Goal: Task Accomplishment & Management: Use online tool/utility

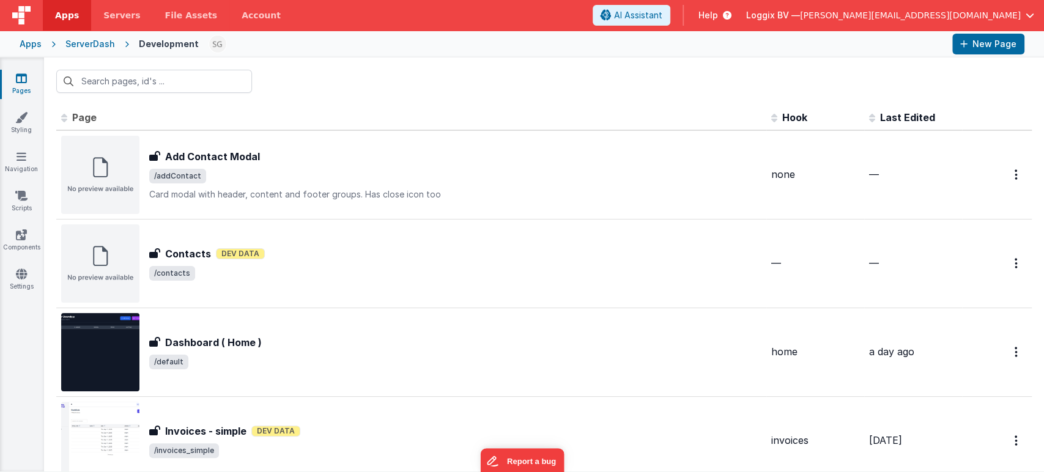
click at [20, 79] on icon at bounding box center [21, 78] width 11 height 12
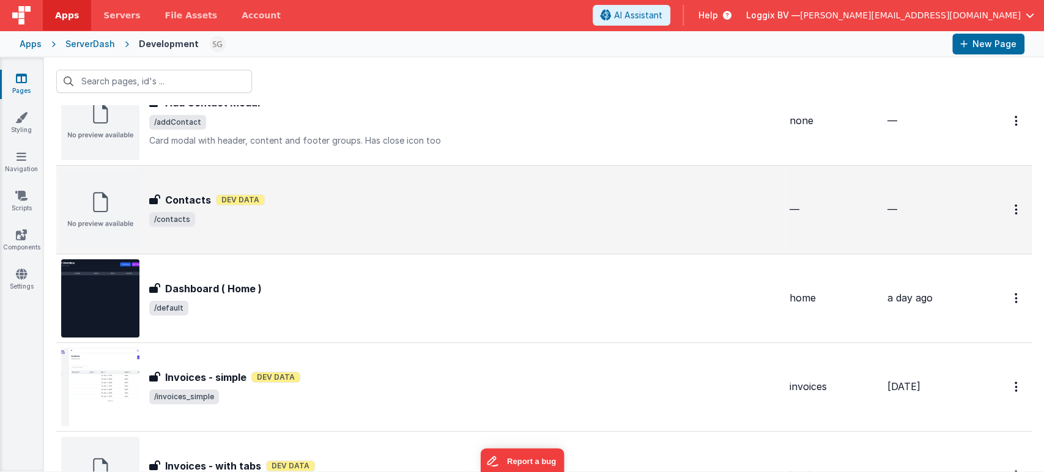
scroll to position [54, 0]
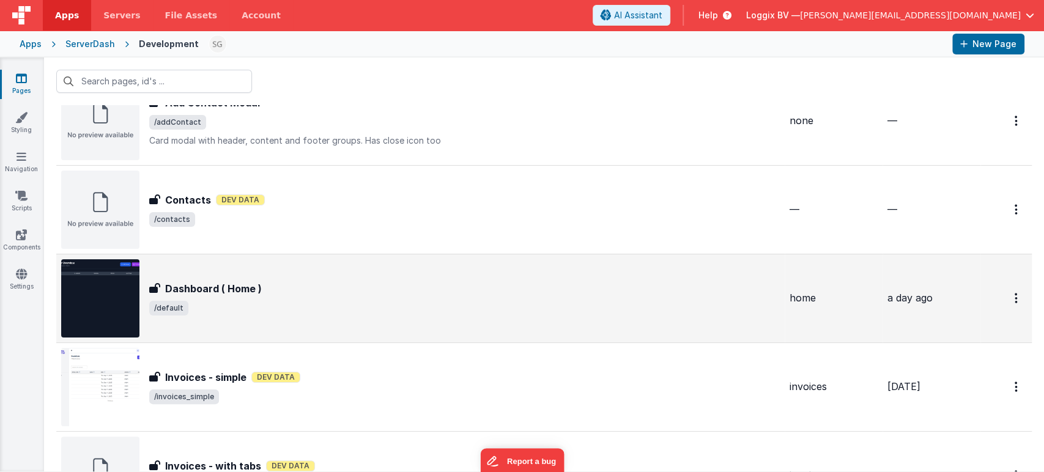
click at [379, 309] on span "/default" at bounding box center [464, 308] width 630 height 15
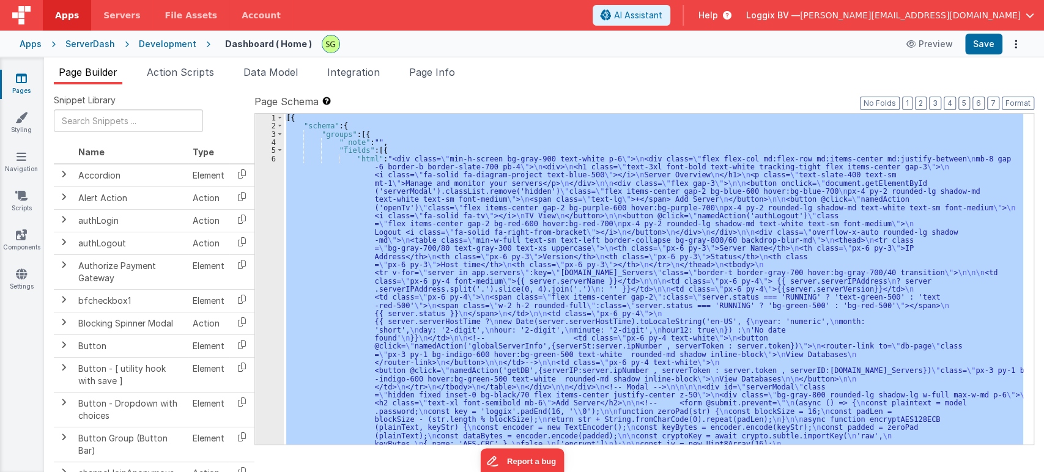
click at [275, 160] on div at bounding box center [522, 236] width 1044 height 472
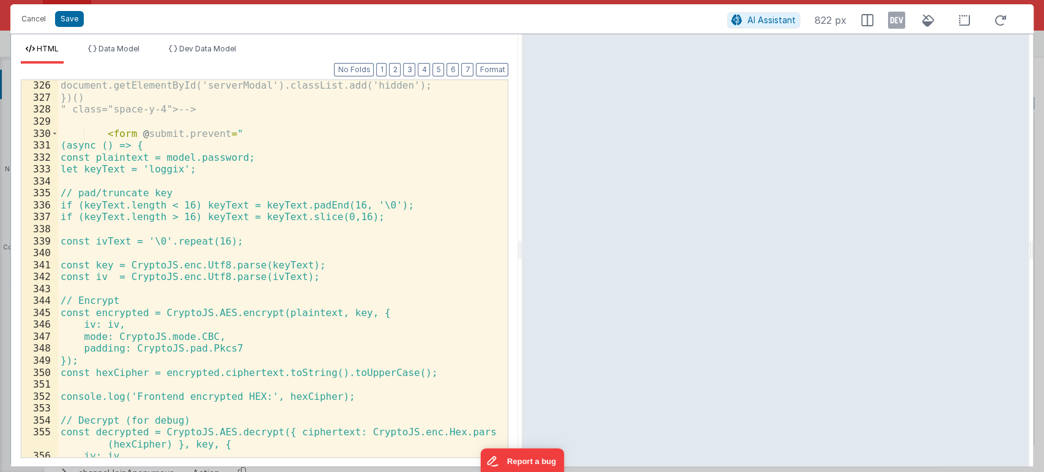
scroll to position [4185, 0]
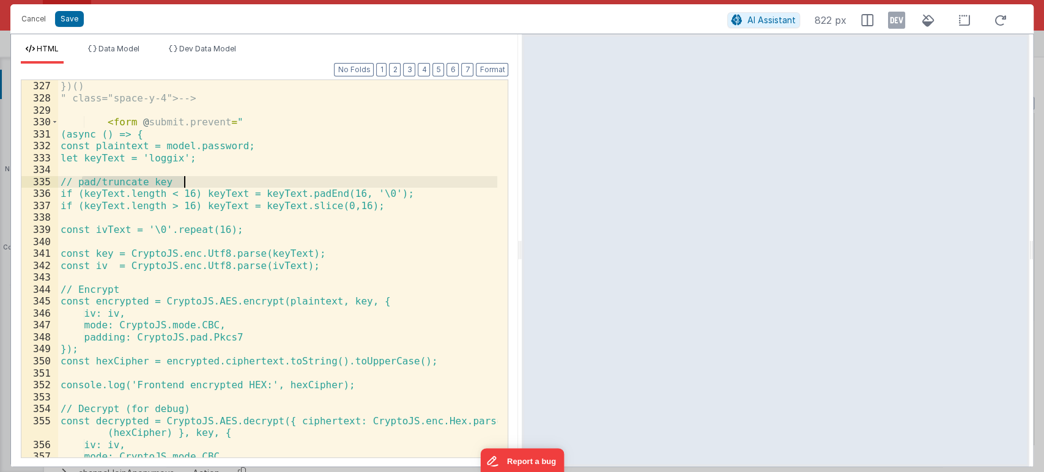
drag, startPoint x: 81, startPoint y: 182, endPoint x: 191, endPoint y: 185, distance: 110.1
click at [191, 185] on div "document.getElementById('serverModal').classList.add('hidden'); })() " class="s…" at bounding box center [278, 268] width 440 height 401
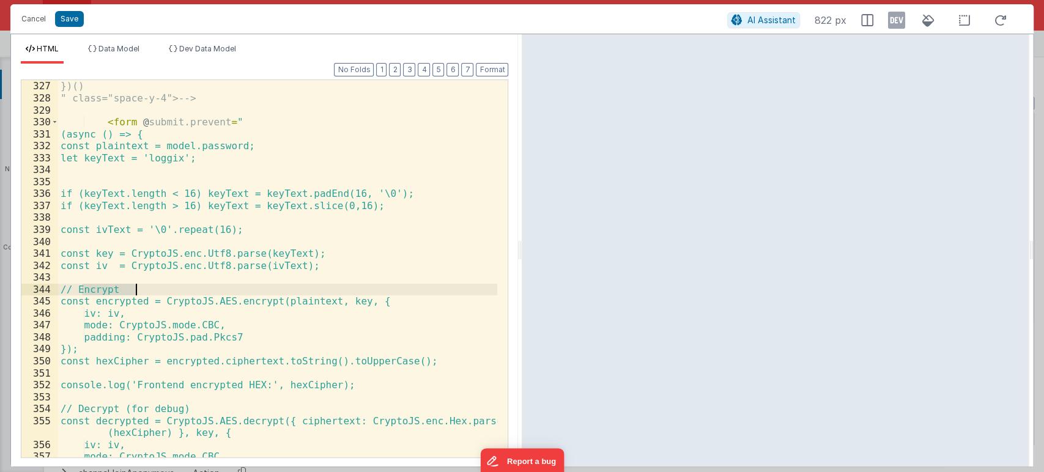
drag, startPoint x: 79, startPoint y: 287, endPoint x: 146, endPoint y: 290, distance: 66.7
click at [146, 290] on div "document.getElementById('serverModal').classList.add('hidden'); })() " class="s…" at bounding box center [278, 268] width 440 height 401
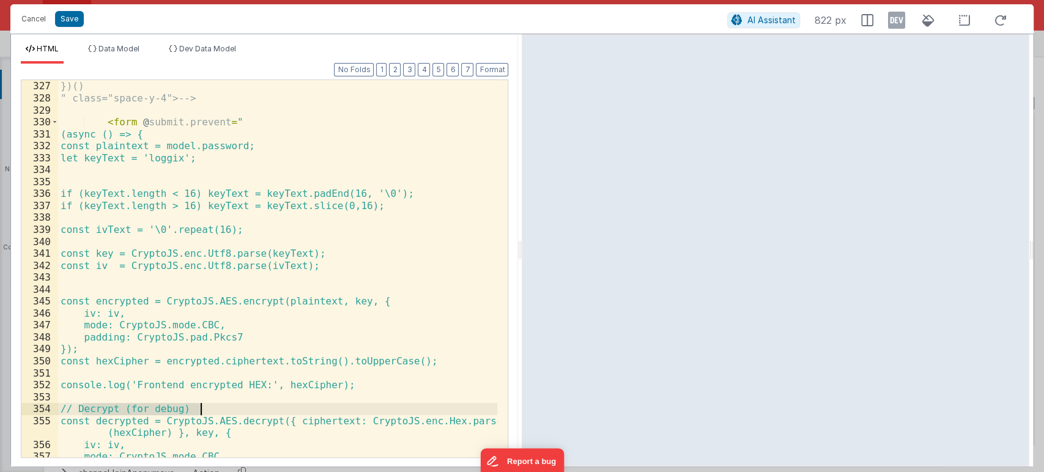
drag, startPoint x: 81, startPoint y: 408, endPoint x: 207, endPoint y: 406, distance: 126.6
click at [207, 406] on div "document.getElementById('serverModal').classList.add('hidden'); })() " class="s…" at bounding box center [278, 268] width 440 height 401
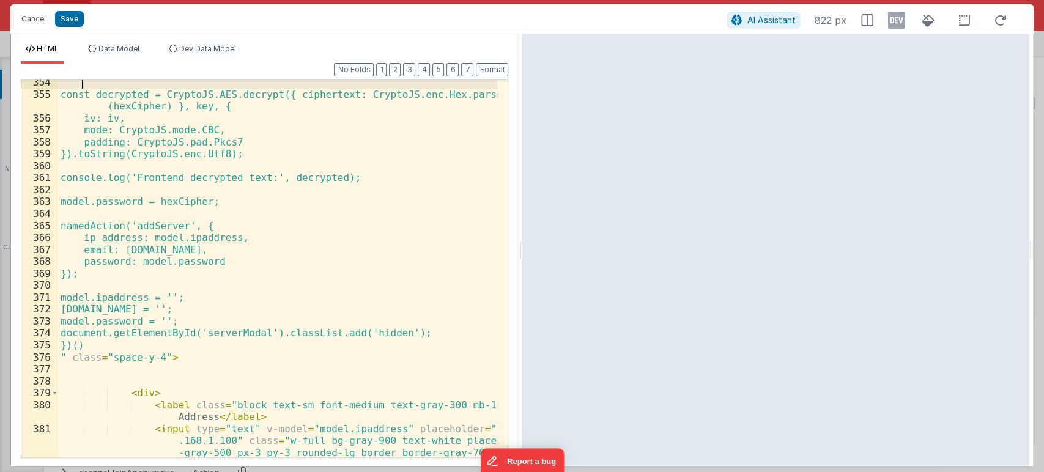
scroll to position [4466, 0]
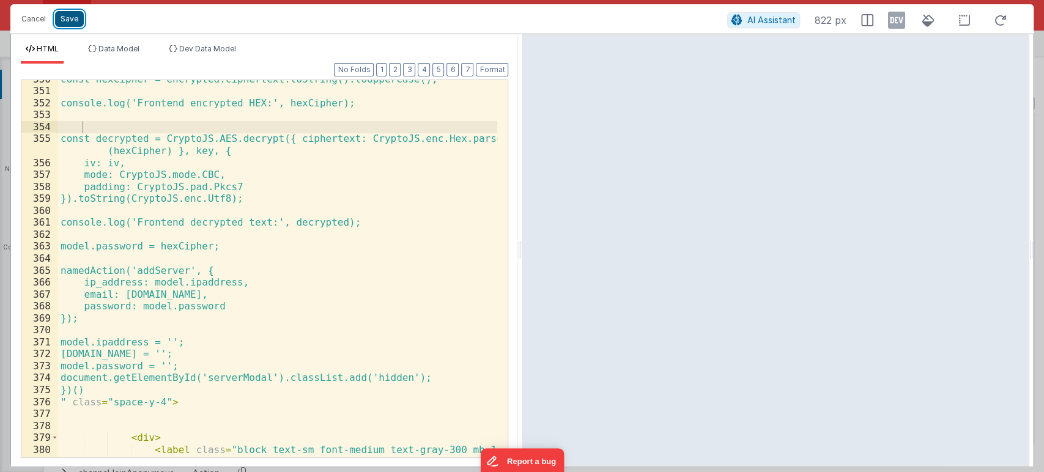
click at [71, 20] on button "Save" at bounding box center [69, 19] width 29 height 16
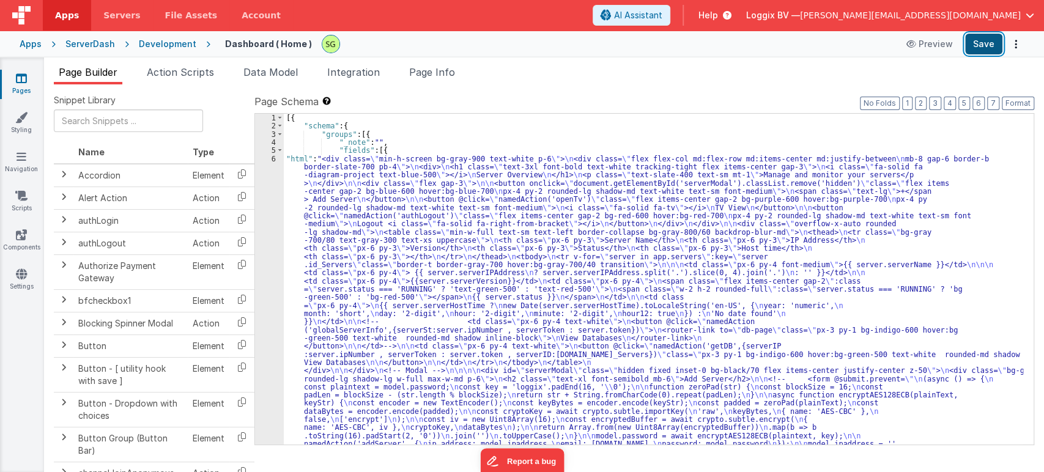
click at [984, 43] on button "Save" at bounding box center [983, 44] width 37 height 21
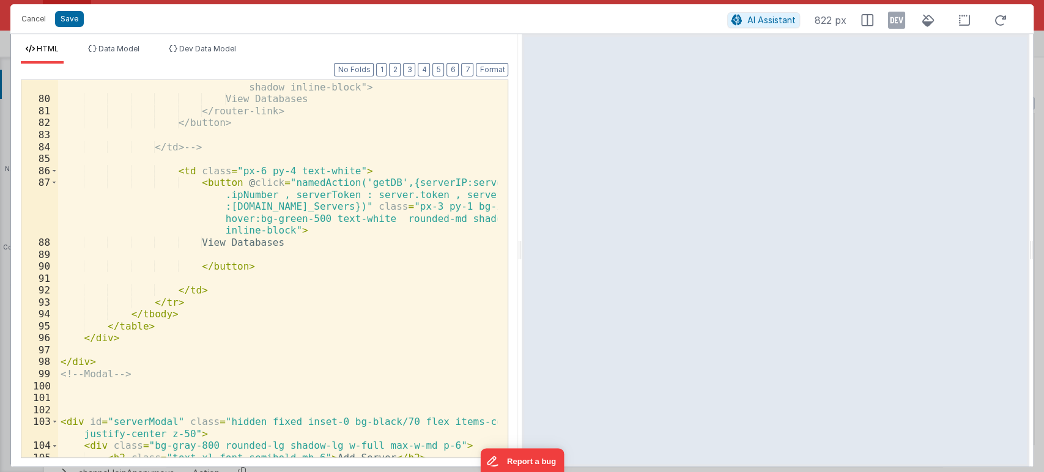
scroll to position [1146, 0]
click at [32, 13] on button "Cancel" at bounding box center [33, 18] width 37 height 17
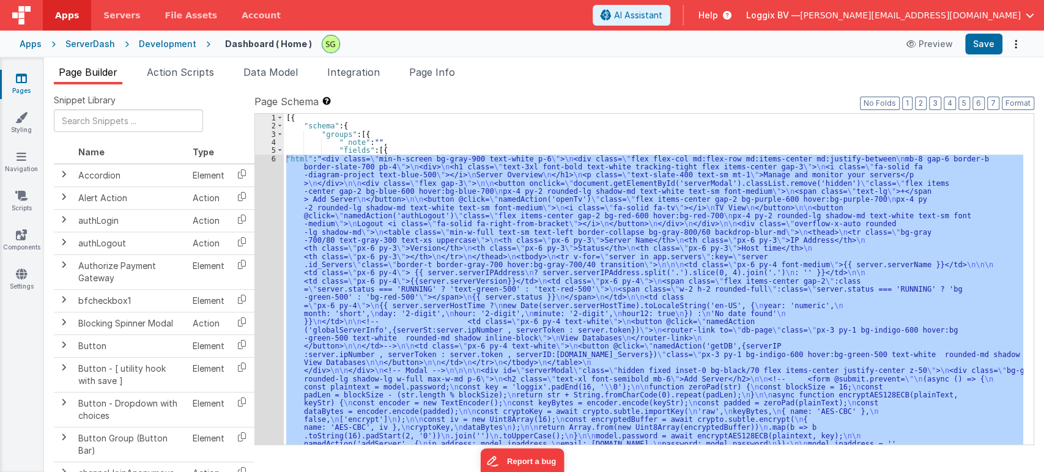
click at [21, 87] on link "Pages" at bounding box center [21, 84] width 44 height 24
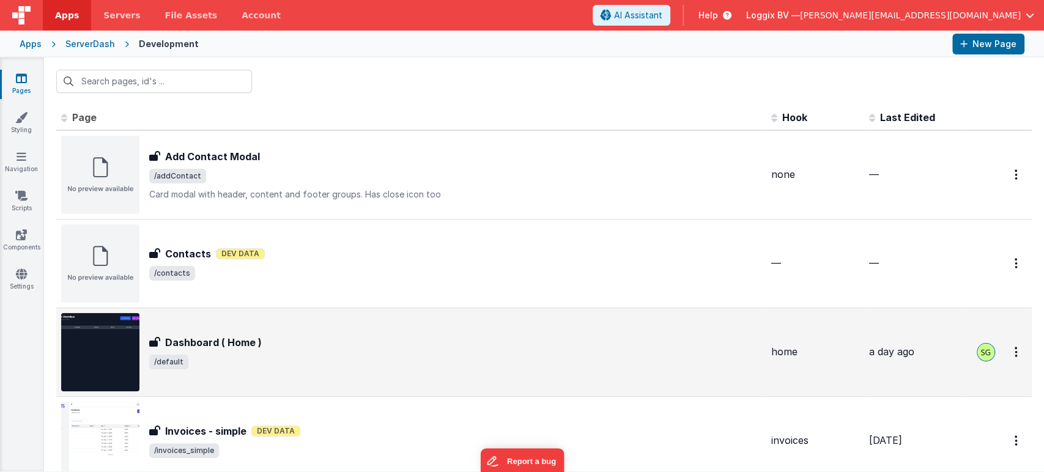
click at [281, 382] on div "Dashboard ( Home ) Dashboard ( Home ) /default" at bounding box center [411, 352] width 700 height 78
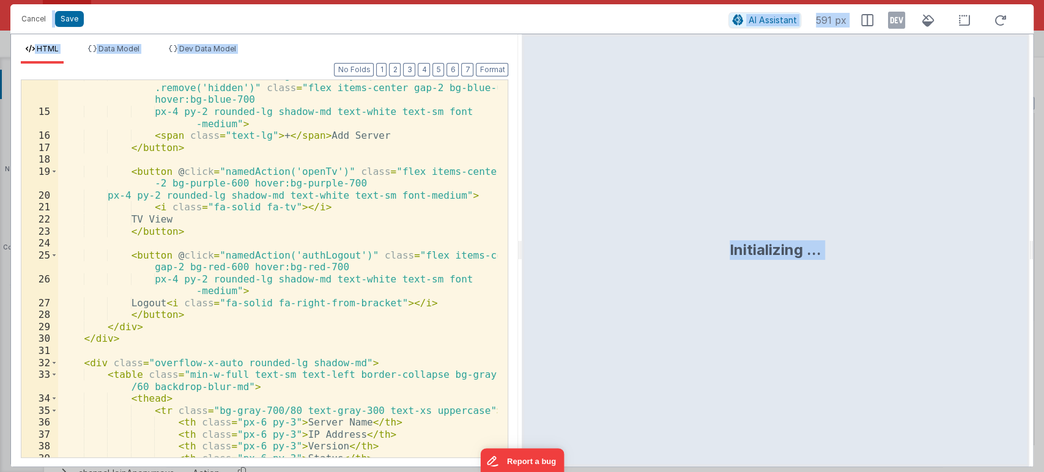
scroll to position [190, 0]
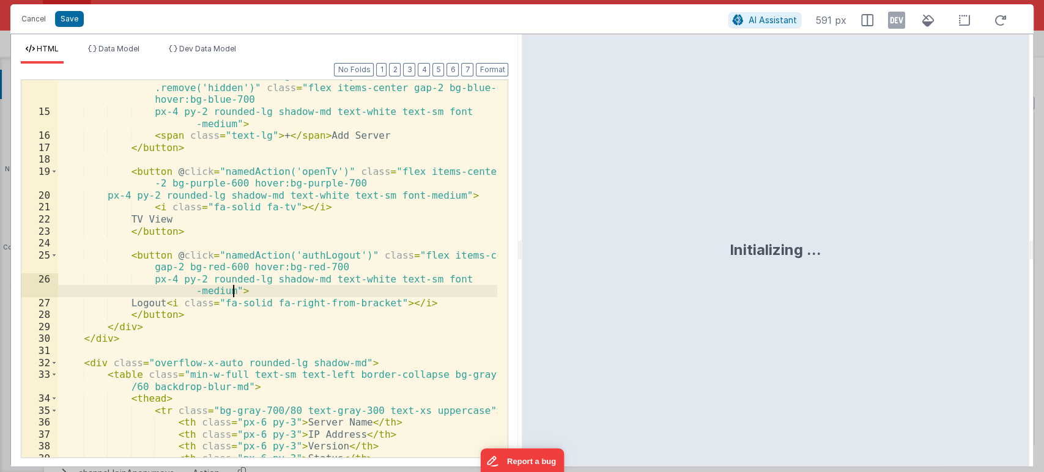
click at [391, 293] on div "< button onclick = "document.getElementById('serverModal').classList .remove('h…" at bounding box center [278, 282] width 440 height 425
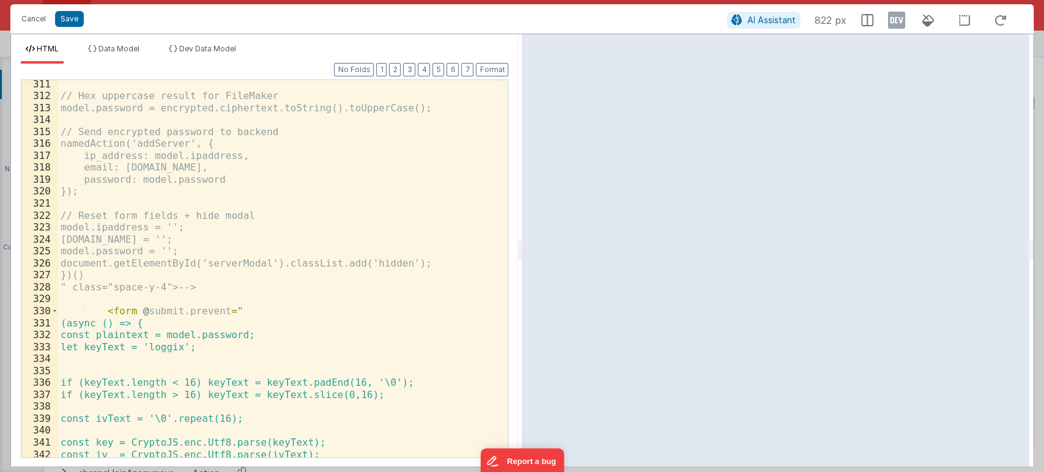
scroll to position [4099, 0]
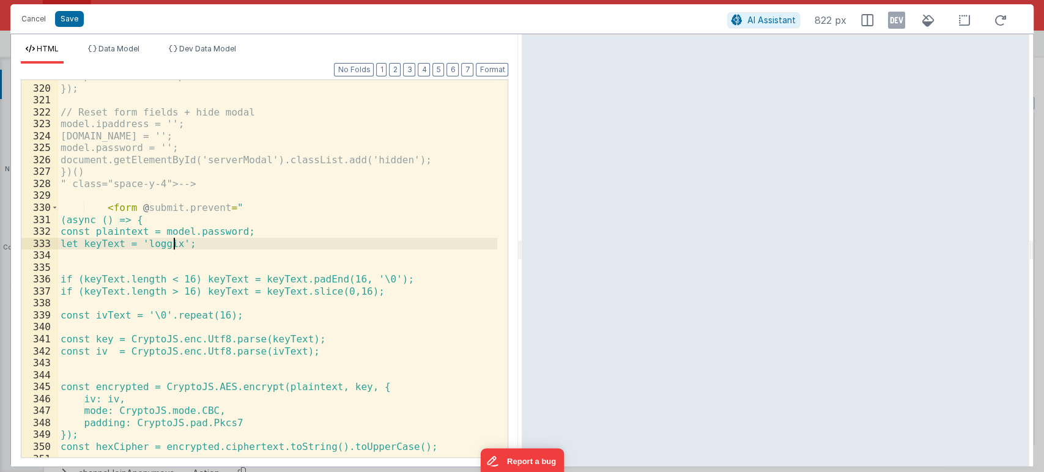
click at [172, 243] on div "password: model.password }); // Reset form fields + hide modal model.ipaddress …" at bounding box center [278, 270] width 440 height 401
click at [217, 247] on div "password: model.password }); // Reset form fields + hide modal model.ipaddress …" at bounding box center [278, 270] width 440 height 401
click at [183, 247] on div "password: model.password }); // Reset form fields + hide modal model.ipaddress …" at bounding box center [278, 270] width 440 height 401
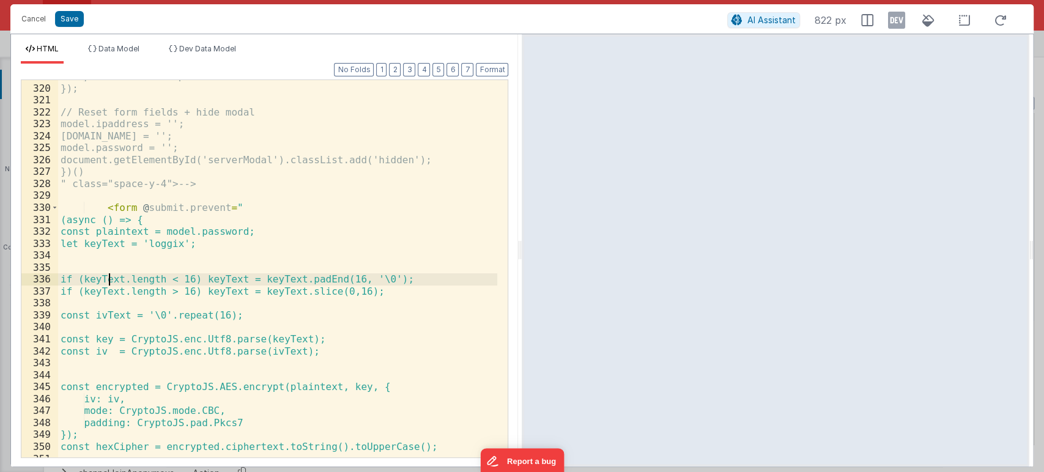
click at [108, 280] on div "password: model.password }); // Reset form fields + hide modal model.ipaddress …" at bounding box center [278, 270] width 440 height 401
click at [75, 276] on div "password: model.password }); // Reset form fields + hide modal model.ipaddress …" at bounding box center [278, 270] width 440 height 401
click at [124, 281] on div "password: model.password }); // Reset form fields + hide modal model.ipaddress …" at bounding box center [278, 270] width 440 height 401
click at [363, 279] on div "password: model.password }); // Reset form fields + hide modal model.ipaddress …" at bounding box center [278, 270] width 440 height 401
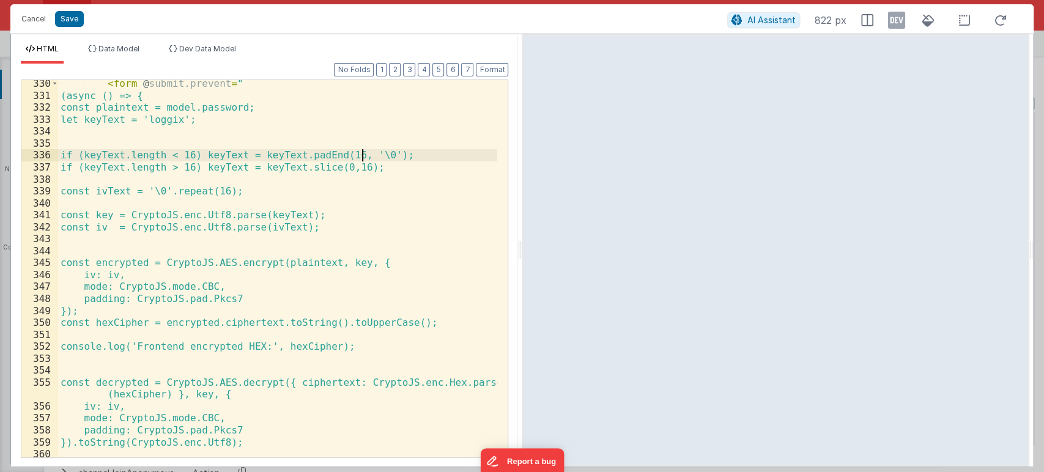
scroll to position [4236, 0]
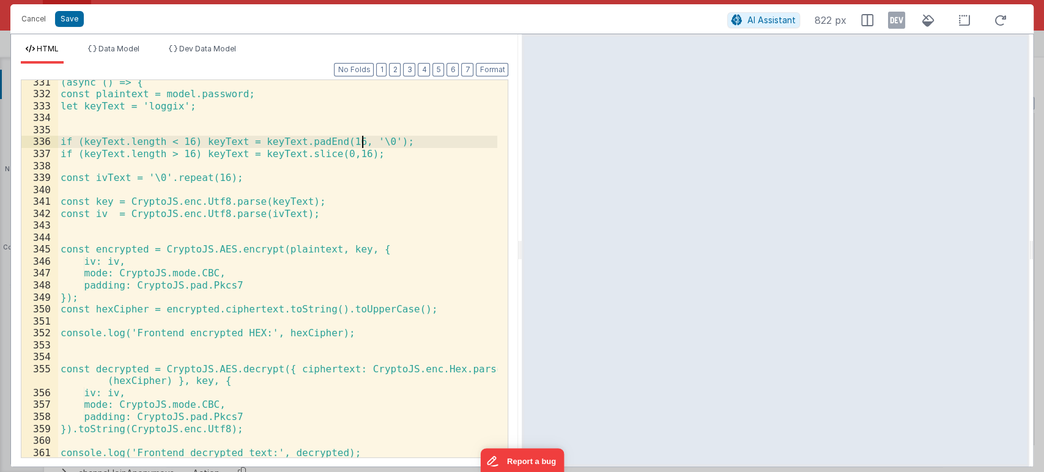
click at [133, 338] on div "(async () => { const plaintext = model.password; let keyText = 'loggix'; if (ke…" at bounding box center [278, 276] width 440 height 401
click at [322, 338] on div "(async () => { const plaintext = model.password; let keyText = 'loggix'; if (ke…" at bounding box center [278, 276] width 440 height 401
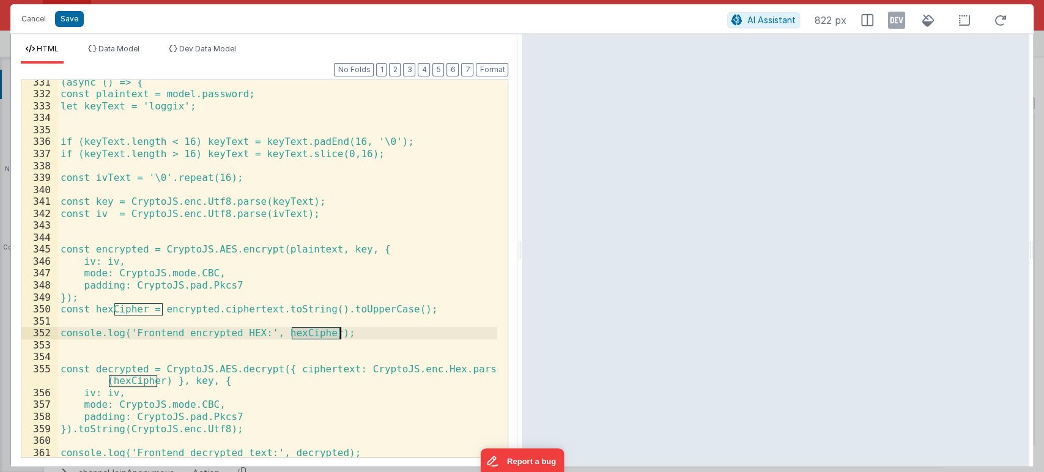
click at [322, 338] on div "(async () => { const plaintext = model.password; let keyText = 'loggix'; if (ke…" at bounding box center [278, 276] width 440 height 401
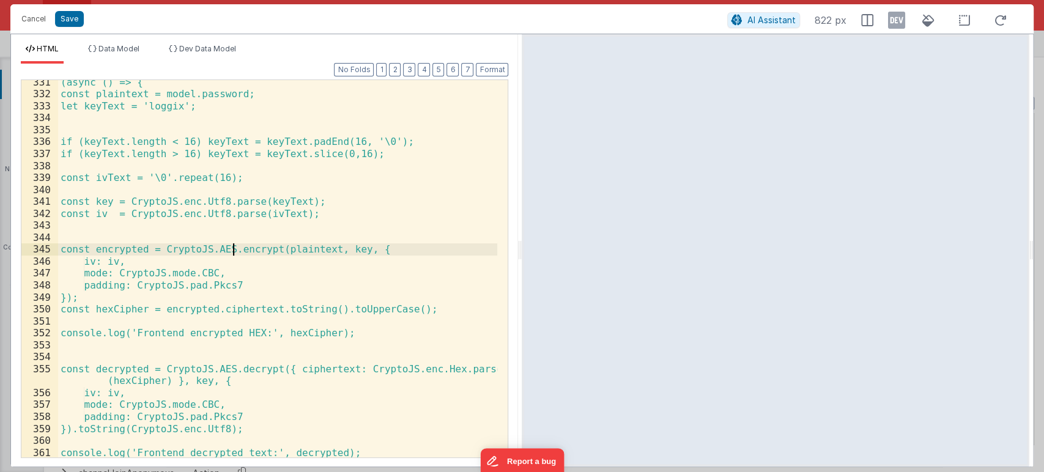
click at [234, 246] on div "(async () => { const plaintext = model.password; let keyText = 'loggix'; if (ke…" at bounding box center [278, 276] width 440 height 401
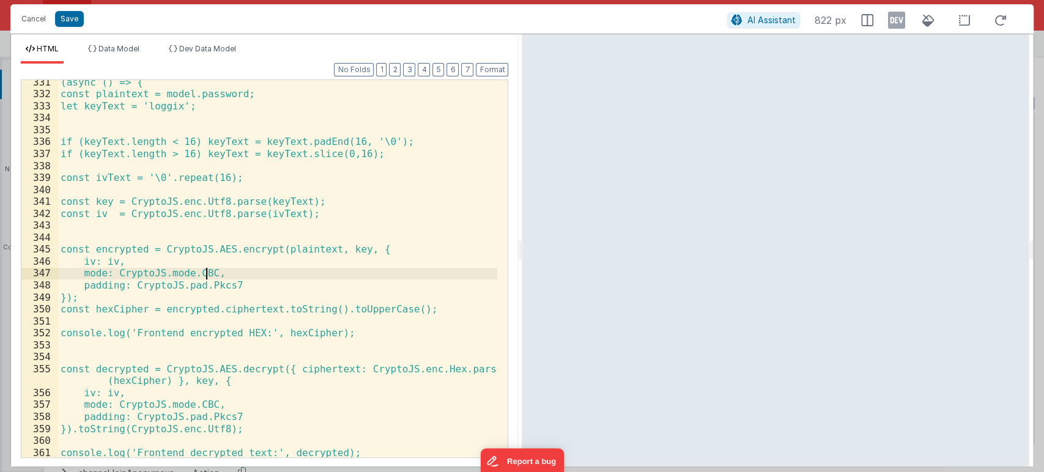
click at [204, 273] on div "(async () => { const plaintext = model.password; let keyText = 'loggix'; if (ke…" at bounding box center [278, 276] width 440 height 401
click at [224, 272] on div "(async () => { const plaintext = model.password; let keyText = 'loggix'; if (ke…" at bounding box center [278, 276] width 440 height 401
click at [207, 271] on div "(async () => { const plaintext = model.password; let keyText = 'loggix'; if (ke…" at bounding box center [278, 276] width 440 height 401
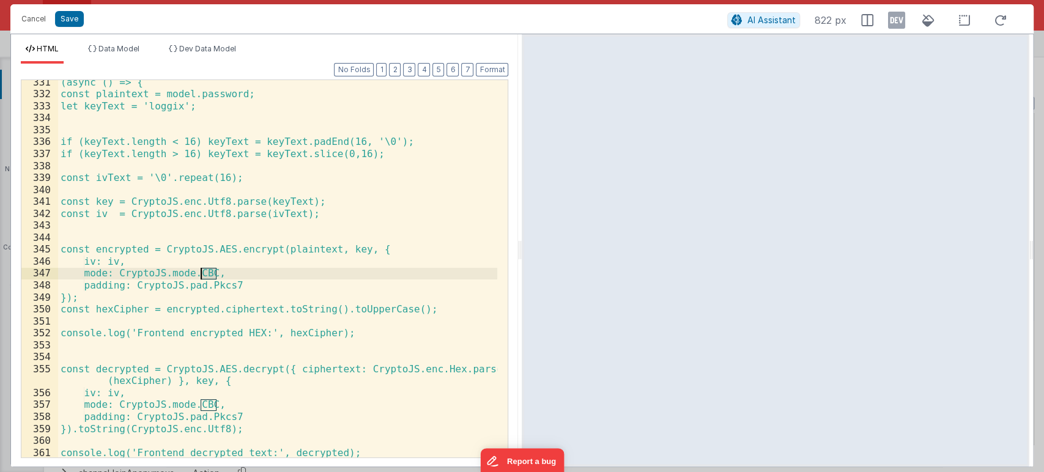
click at [235, 250] on div "(async () => { const plaintext = model.password; let keyText = 'loggix'; if (ke…" at bounding box center [278, 276] width 440 height 401
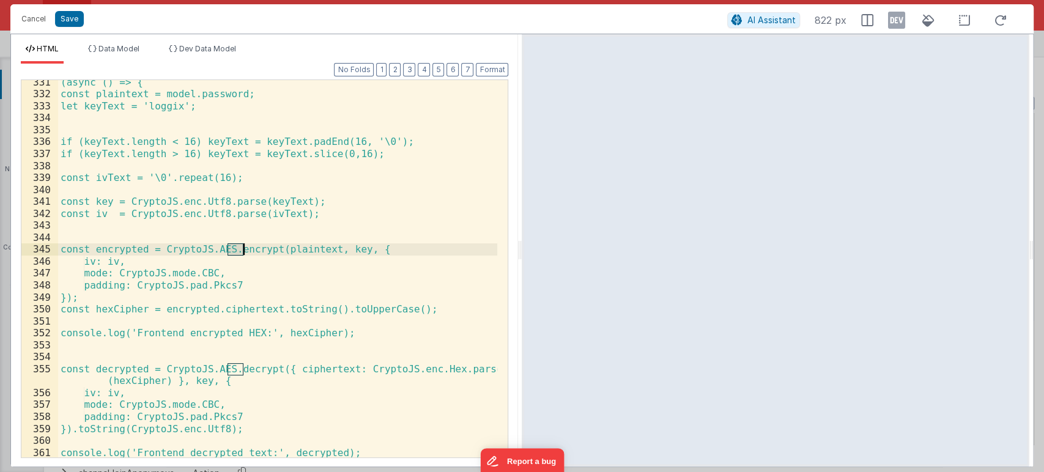
click at [235, 250] on div "(async () => { const plaintext = model.password; let keyText = 'loggix'; if (ke…" at bounding box center [278, 276] width 440 height 401
click at [204, 277] on div "(async () => { const plaintext = model.password; let keyText = 'loggix'; if (ke…" at bounding box center [278, 276] width 440 height 401
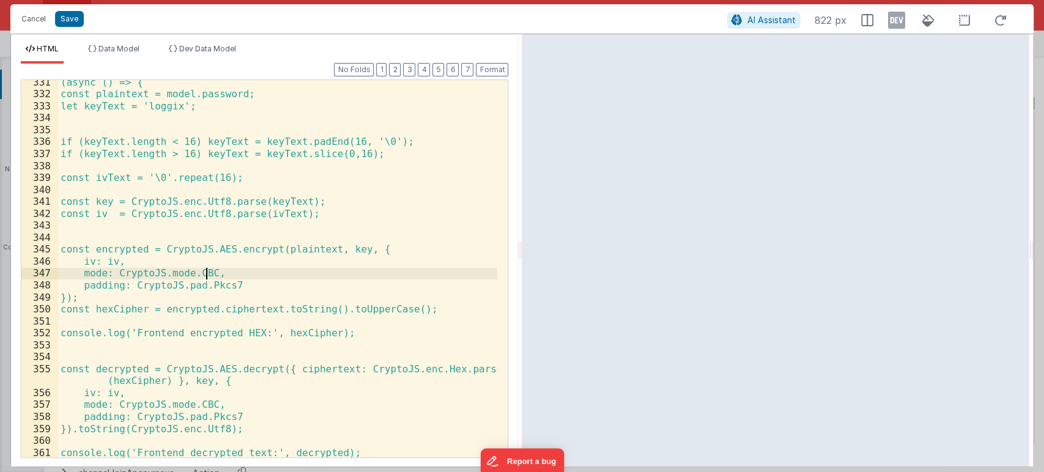
click at [204, 277] on div "(async () => { const plaintext = model.password; let keyText = 'loggix'; if (ke…" at bounding box center [278, 276] width 440 height 401
click at [113, 286] on div "(async () => { const plaintext = model.password; let keyText = 'loggix'; if (ke…" at bounding box center [278, 276] width 440 height 401
click at [160, 284] on div "(async () => { const plaintext = model.password; let keyText = 'loggix'; if (ke…" at bounding box center [278, 276] width 440 height 401
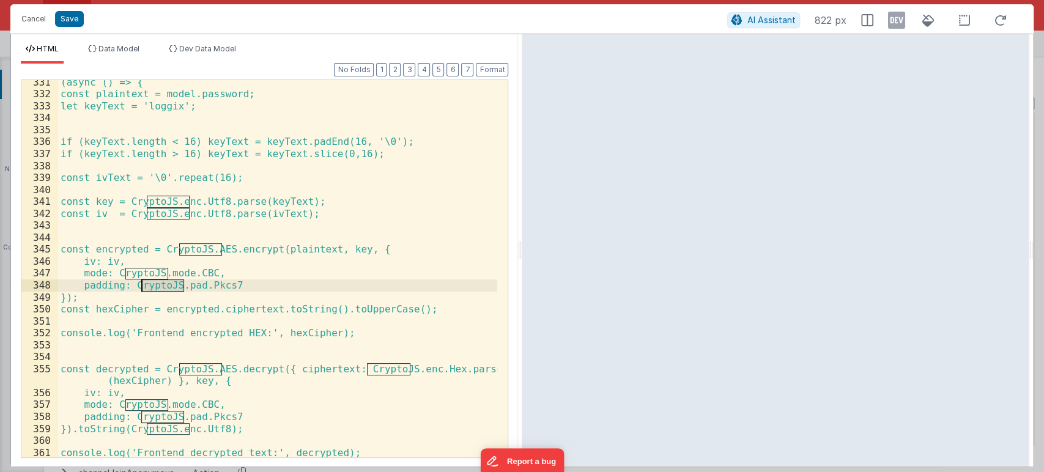
click at [160, 284] on div "(async () => { const plaintext = model.password; let keyText = 'loggix'; if (ke…" at bounding box center [278, 276] width 440 height 401
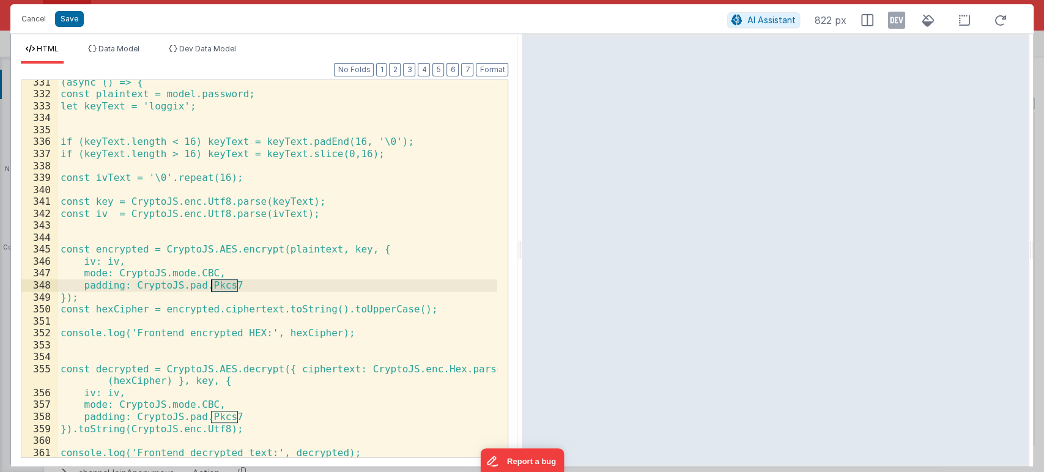
drag, startPoint x: 238, startPoint y: 284, endPoint x: 209, endPoint y: 285, distance: 28.7
click at [209, 285] on div "(async () => { const plaintext = model.password; let keyText = 'loggix'; if (ke…" at bounding box center [278, 276] width 440 height 401
click at [209, 285] on div "(async () => { const plaintext = model.password; let keyText = 'loggix'; if (ke…" at bounding box center [277, 268] width 439 height 377
drag, startPoint x: 238, startPoint y: 287, endPoint x: 210, endPoint y: 287, distance: 28.1
click at [210, 287] on div "(async () => { const plaintext = model.password; let keyText = 'loggix'; if (ke…" at bounding box center [278, 276] width 440 height 401
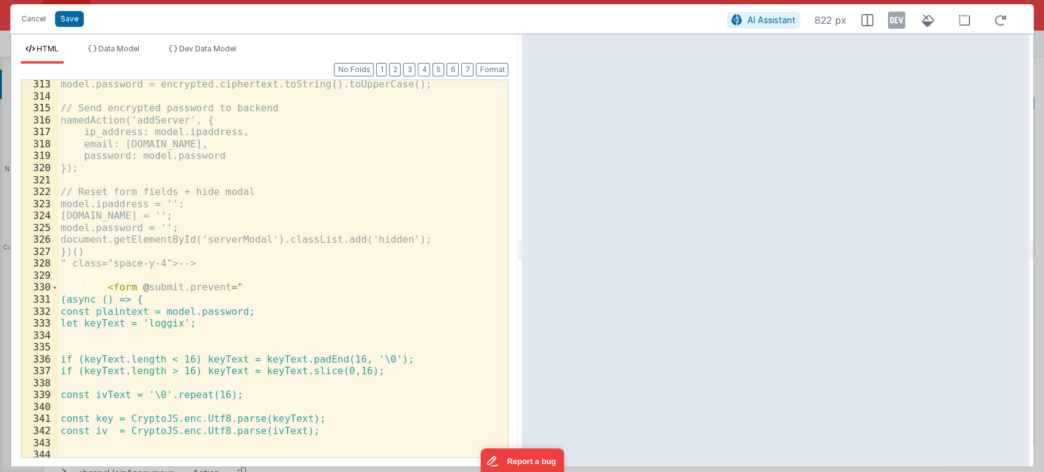
scroll to position [4019, 0]
